Goal: Navigation & Orientation: Find specific page/section

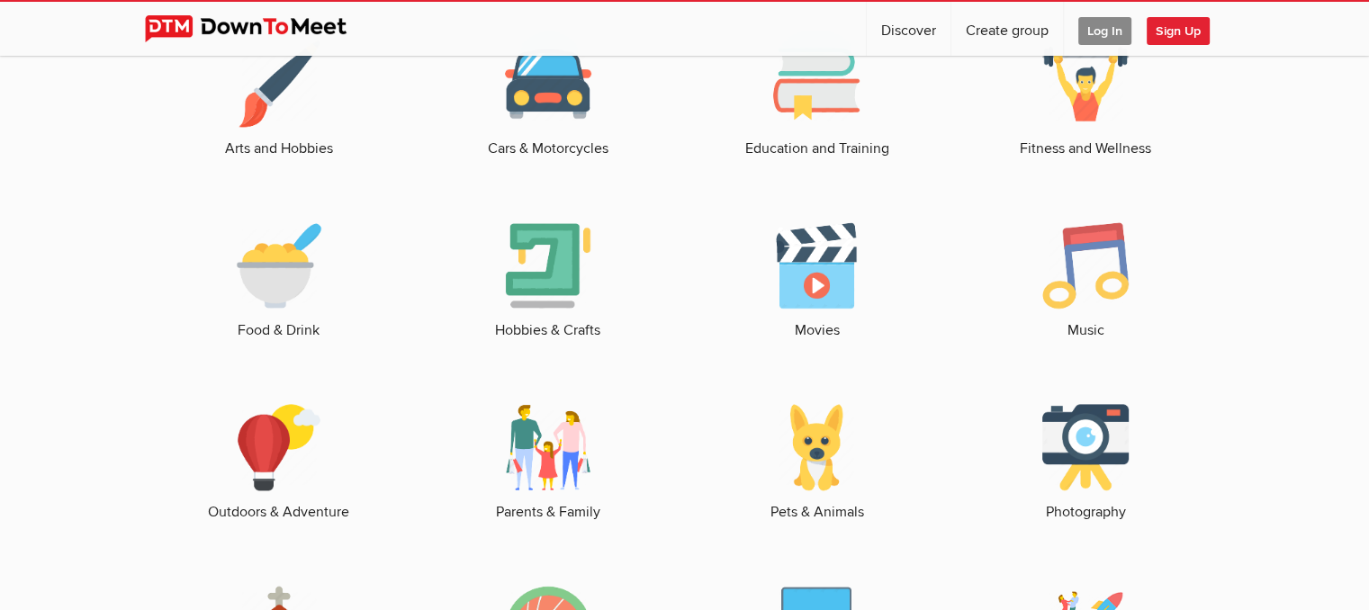
scroll to position [2430, 0]
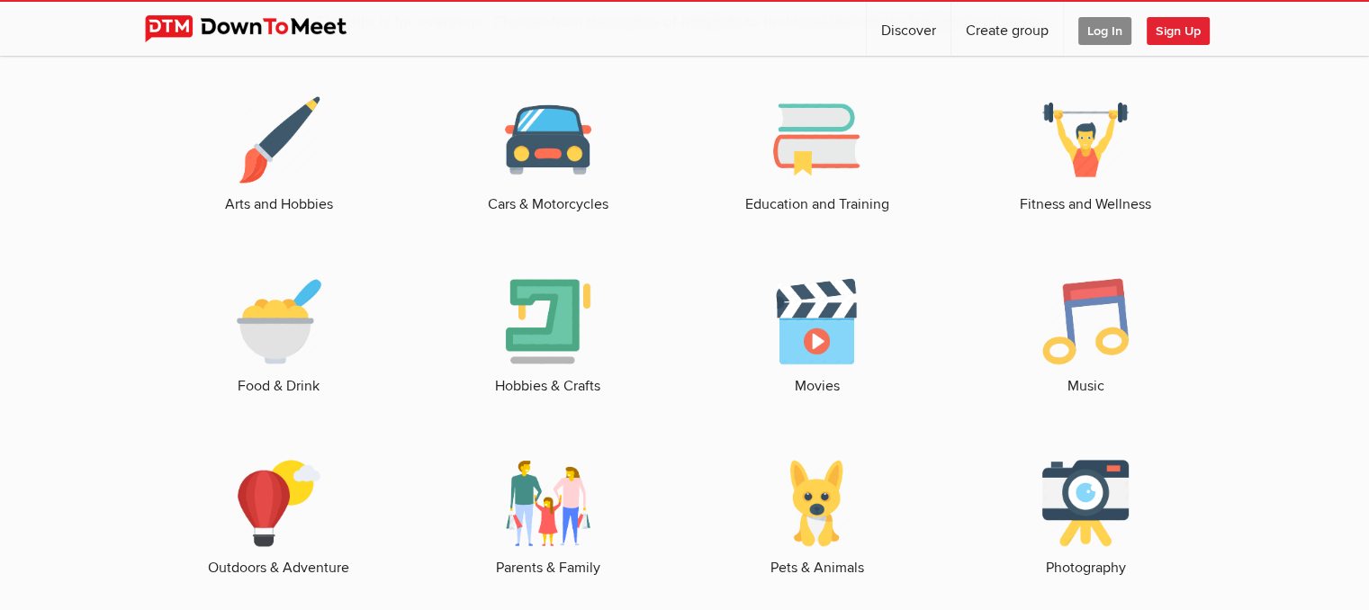
click at [531, 363] on link "Hobbies & Crafts" at bounding box center [547, 337] width 233 height 119
click at [560, 391] on link "Hobbies & Crafts" at bounding box center [547, 337] width 233 height 119
click at [564, 339] on img at bounding box center [548, 321] width 86 height 86
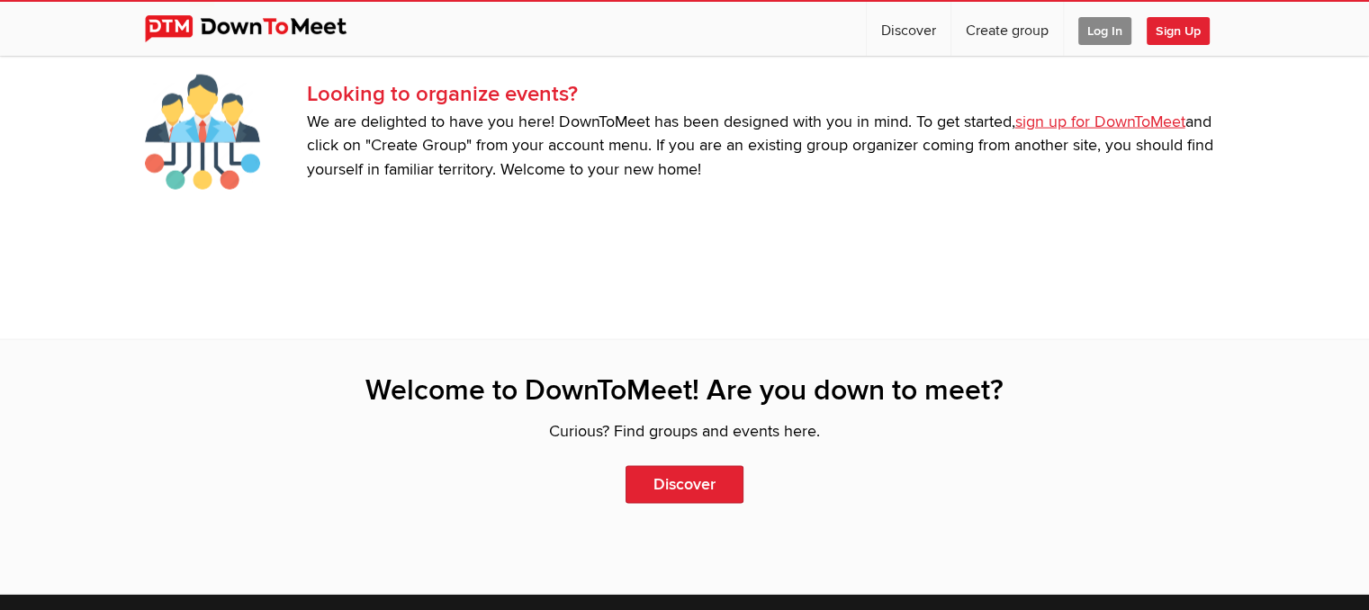
scroll to position [3780, 0]
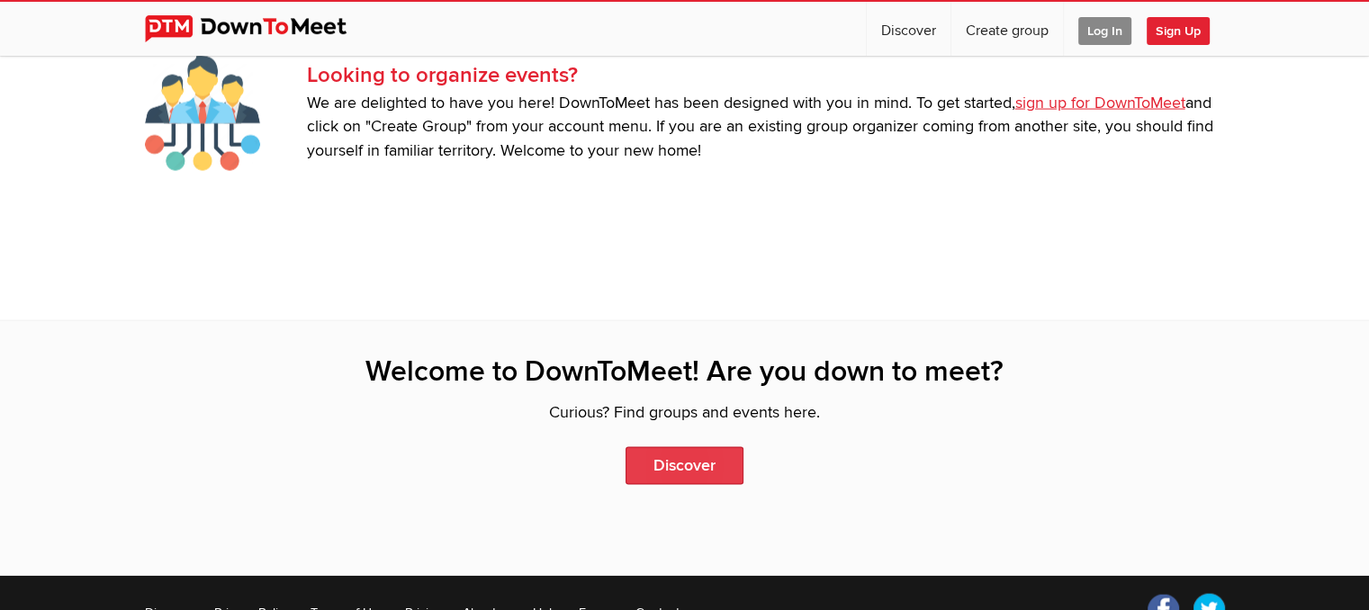
click at [716, 463] on link "Discover" at bounding box center [684, 466] width 118 height 38
select select "null"
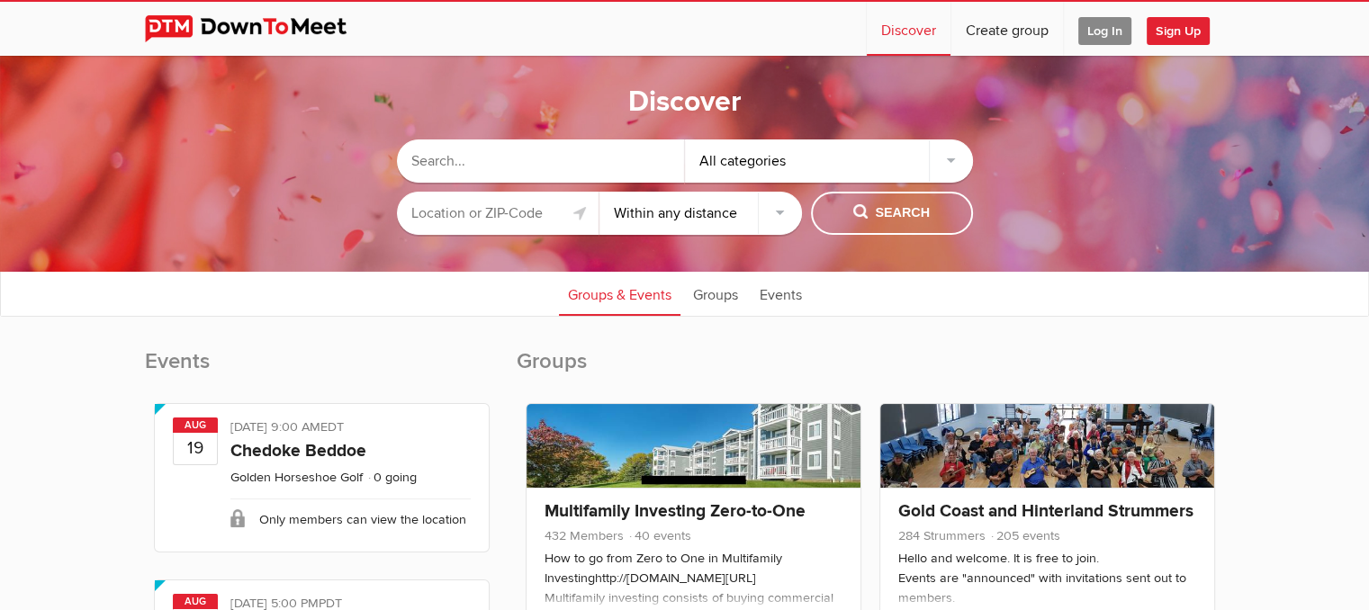
click at [662, 201] on select "Within 10 miles Within 25 miles Within 50 miles Within 100 miles Within any dis…" at bounding box center [700, 213] width 202 height 43
click at [534, 225] on input "text" at bounding box center [498, 213] width 202 height 43
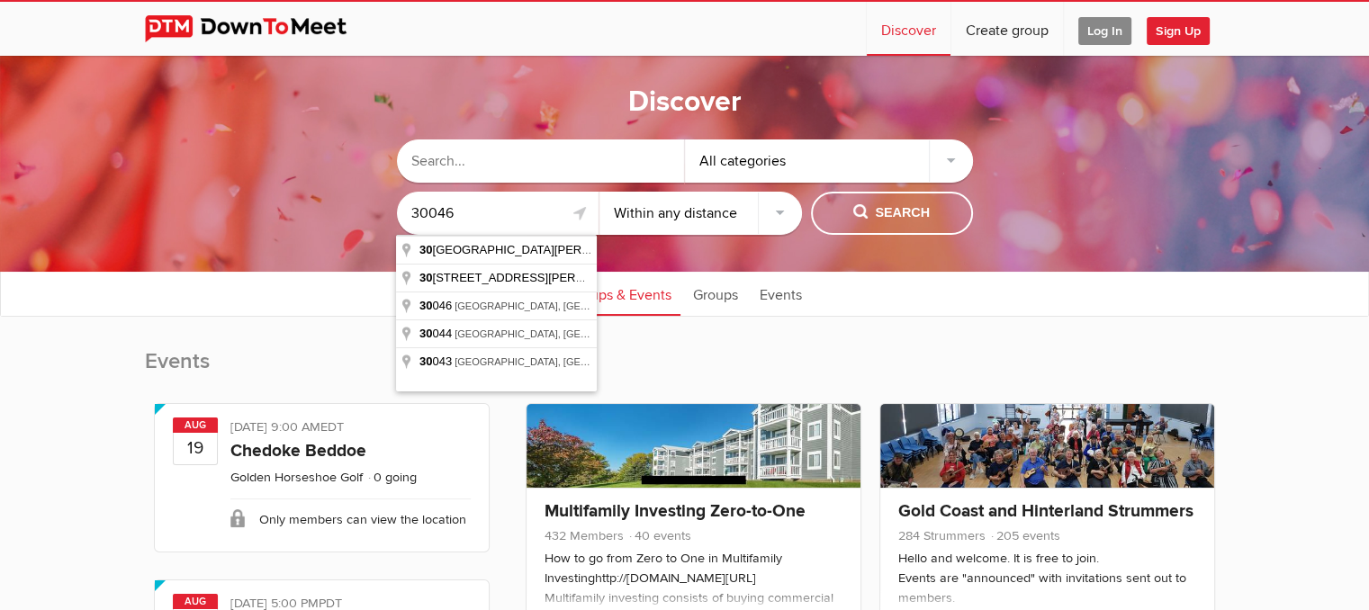
type input "30046"
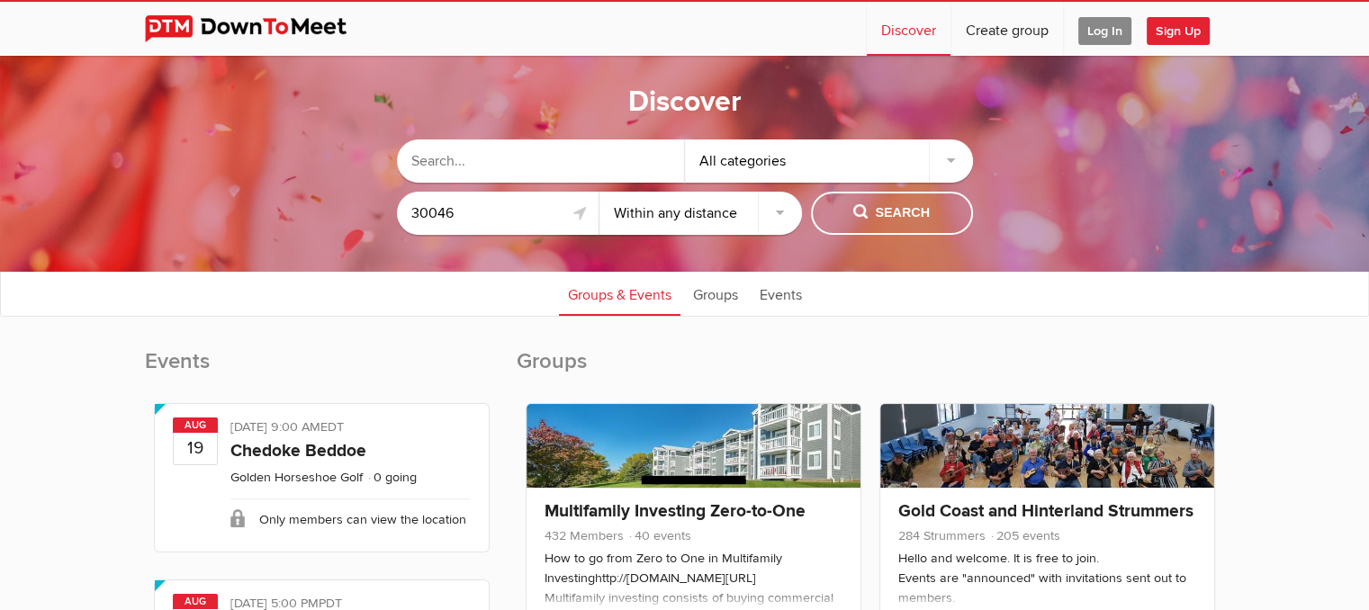
click at [778, 220] on select "Within 10 miles Within 25 miles Within 50 miles Within 100 miles Within any dis…" at bounding box center [700, 213] width 202 height 43
select select "50"
click at [599, 192] on select "Within 10 miles Within 25 miles Within 50 miles Within 100 miles Within any dis…" at bounding box center [700, 213] width 202 height 43
click at [877, 222] on span "Search" at bounding box center [891, 213] width 76 height 20
click at [839, 210] on button "Search" at bounding box center [892, 213] width 162 height 43
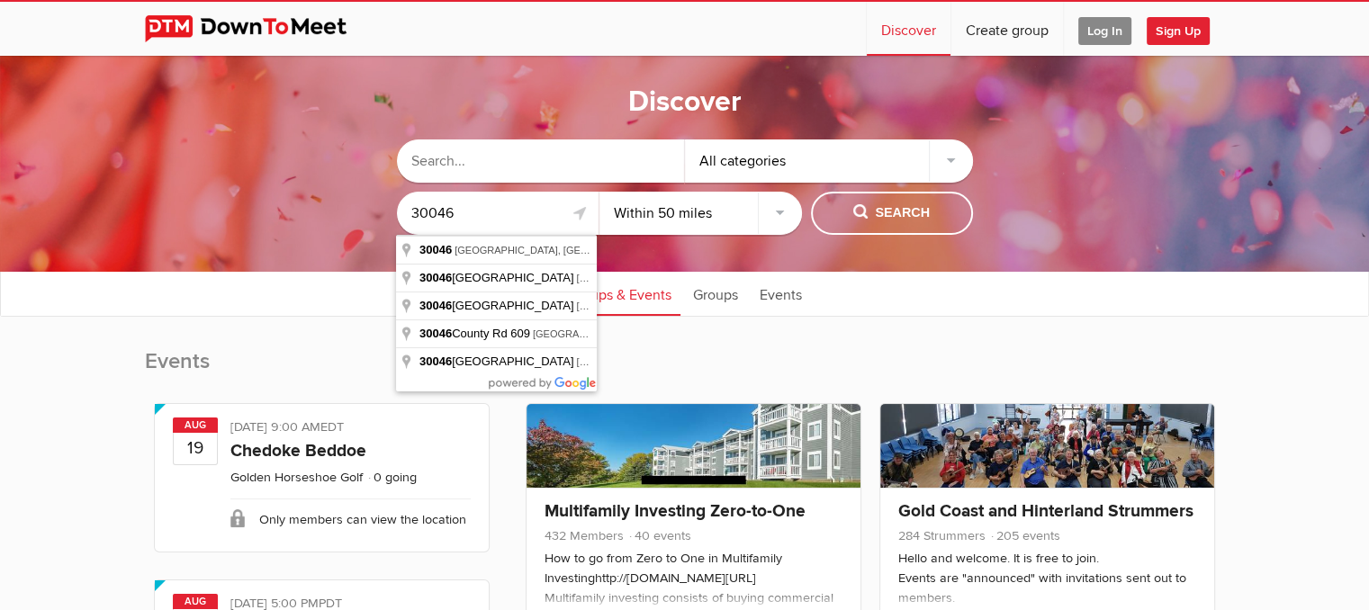
click at [560, 216] on input "30046" at bounding box center [498, 213] width 202 height 43
type input "[GEOGRAPHIC_DATA], [GEOGRAPHIC_DATA]"
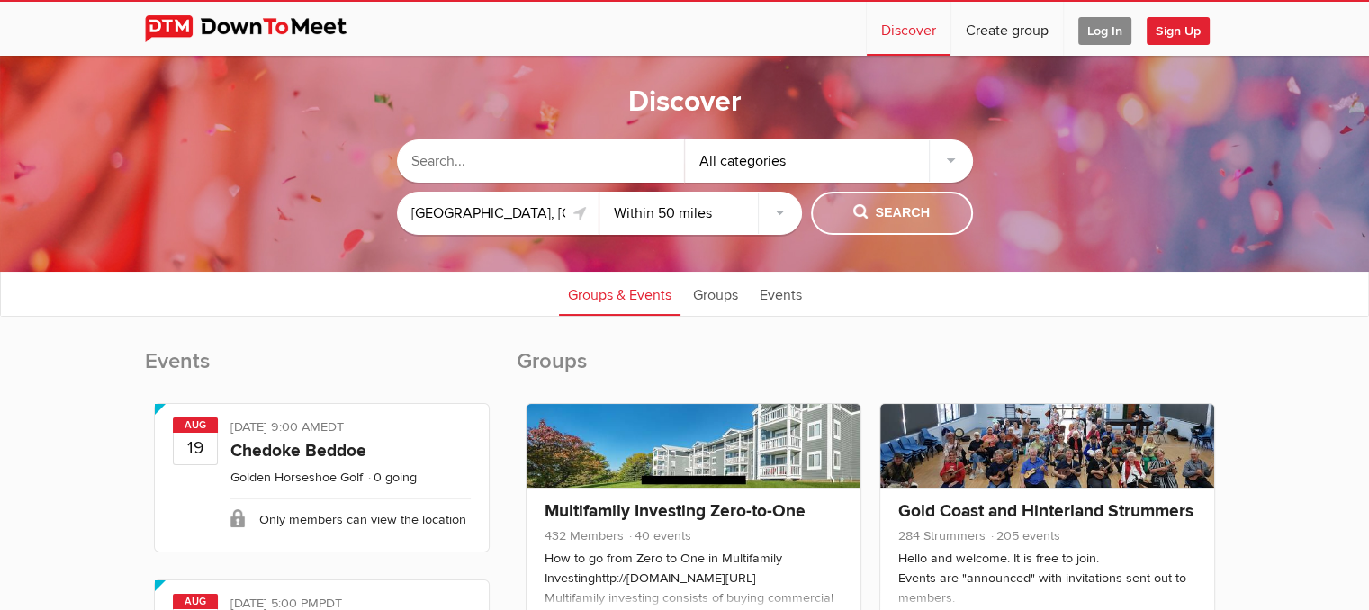
click at [868, 215] on span "Search" at bounding box center [891, 213] width 76 height 20
